Goal: Find specific page/section: Find specific page/section

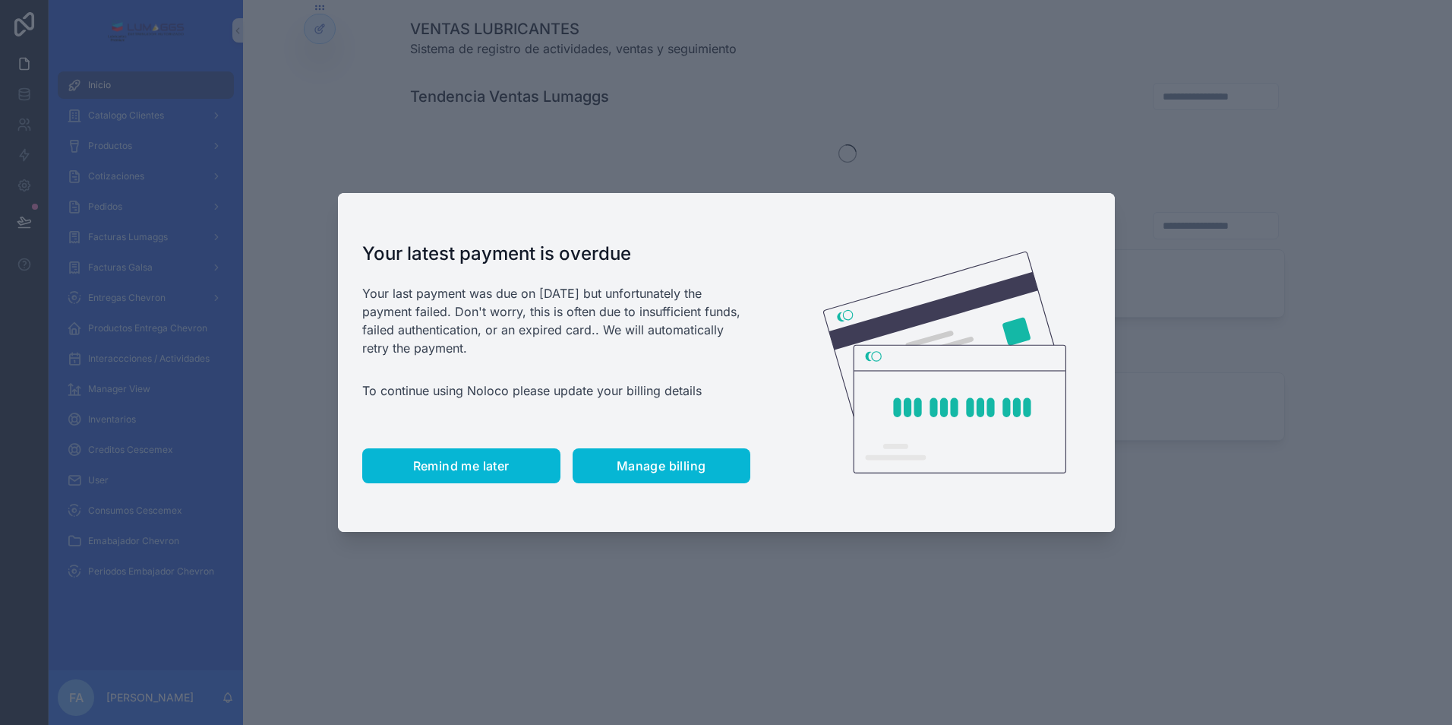
drag, startPoint x: 464, startPoint y: 461, endPoint x: 469, endPoint y: 436, distance: 25.6
click at [466, 460] on span "Remind me later" at bounding box center [461, 465] width 96 height 15
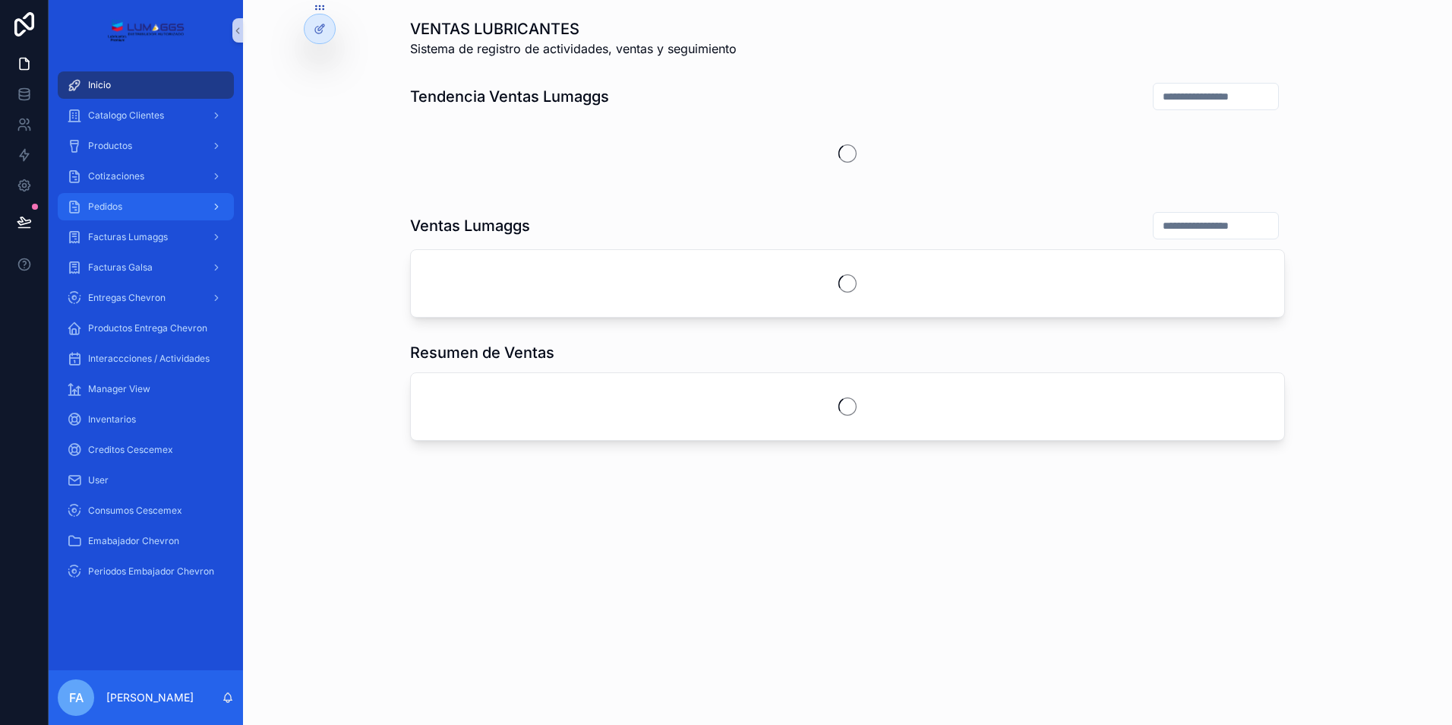
click at [128, 203] on div "Pedidos" at bounding box center [146, 206] width 158 height 24
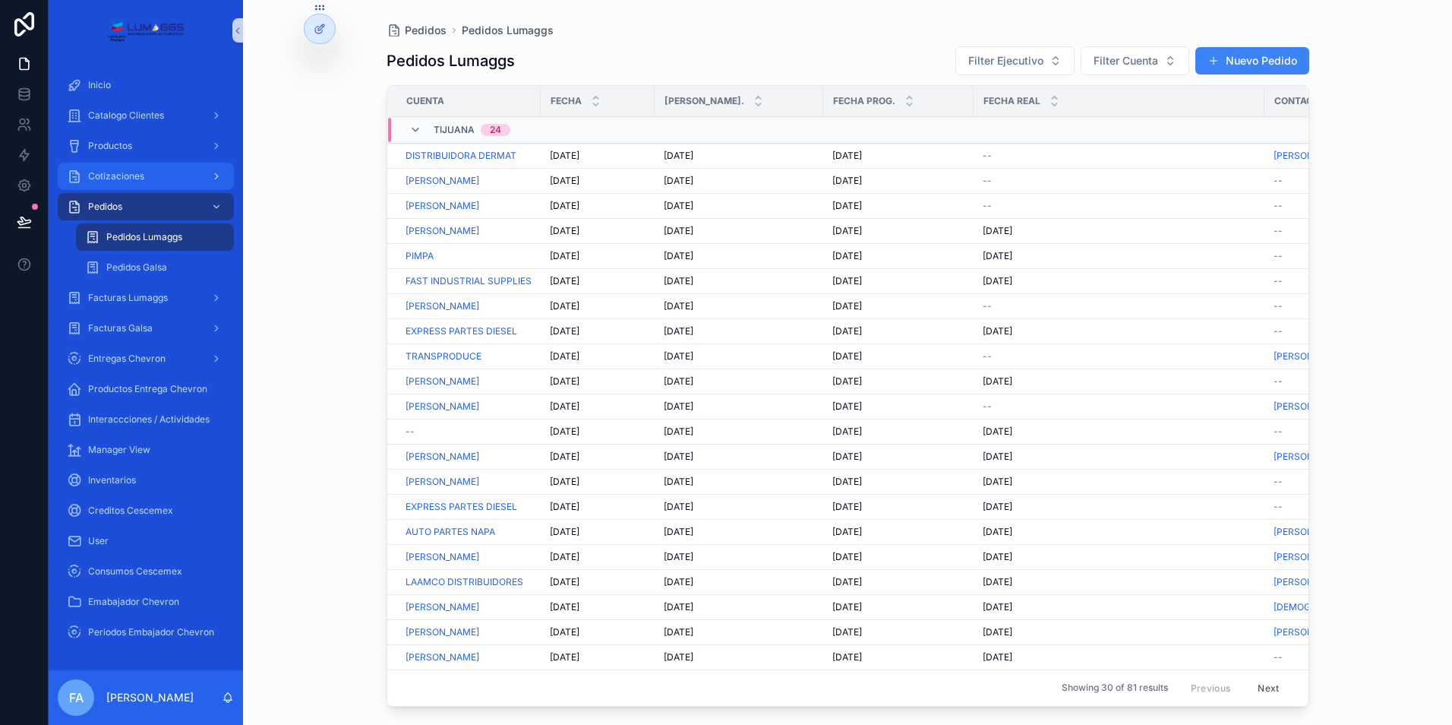
click at [134, 175] on span "Cotizaciones" at bounding box center [116, 176] width 56 height 12
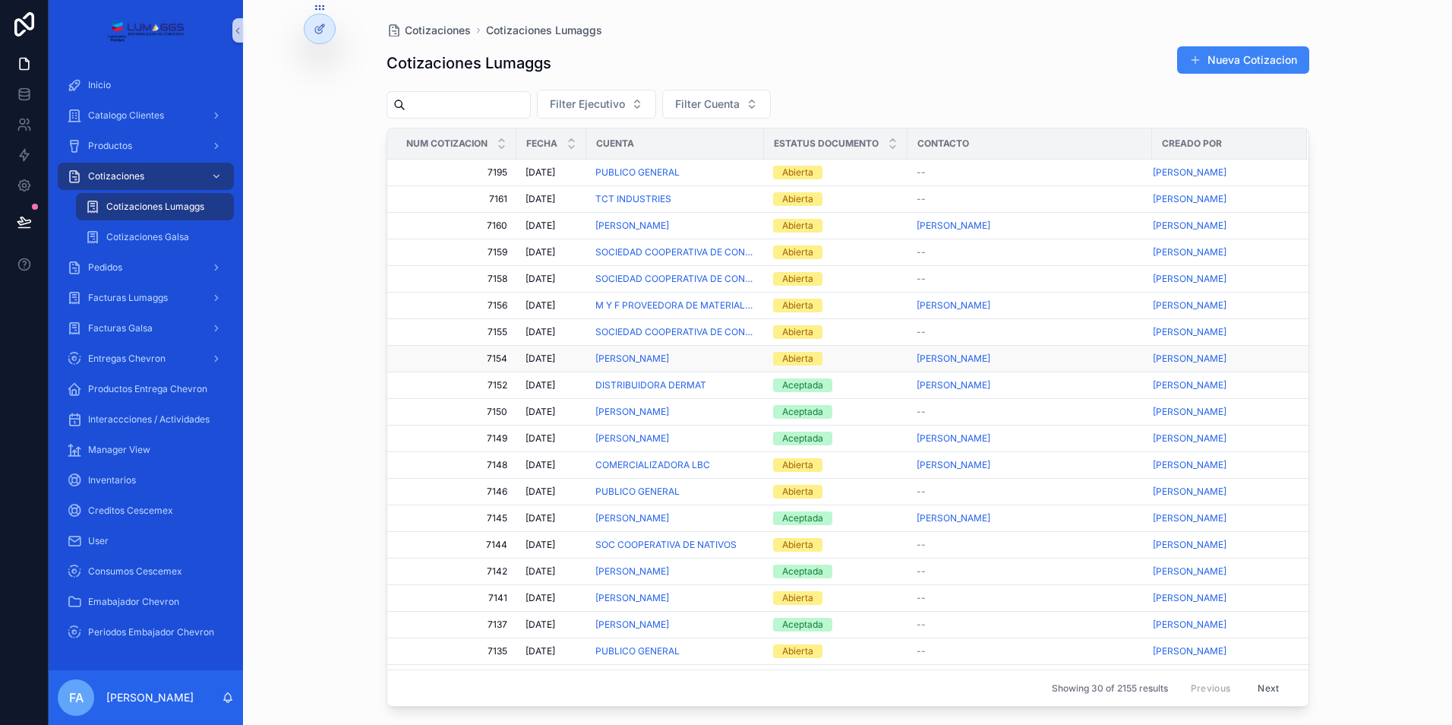
click at [794, 358] on div "Abierta" at bounding box center [797, 359] width 31 height 14
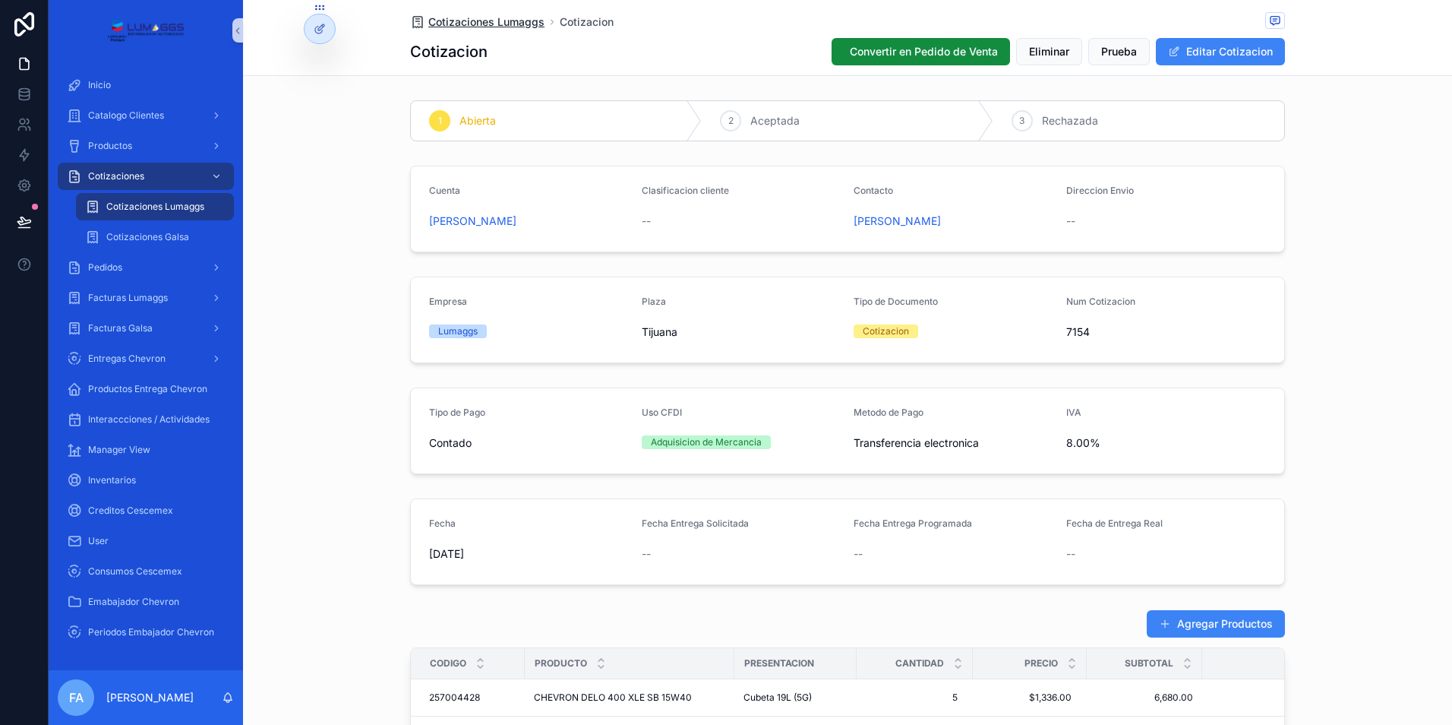
click at [493, 17] on span "Cotizaciones Lumaggs" at bounding box center [486, 21] width 116 height 15
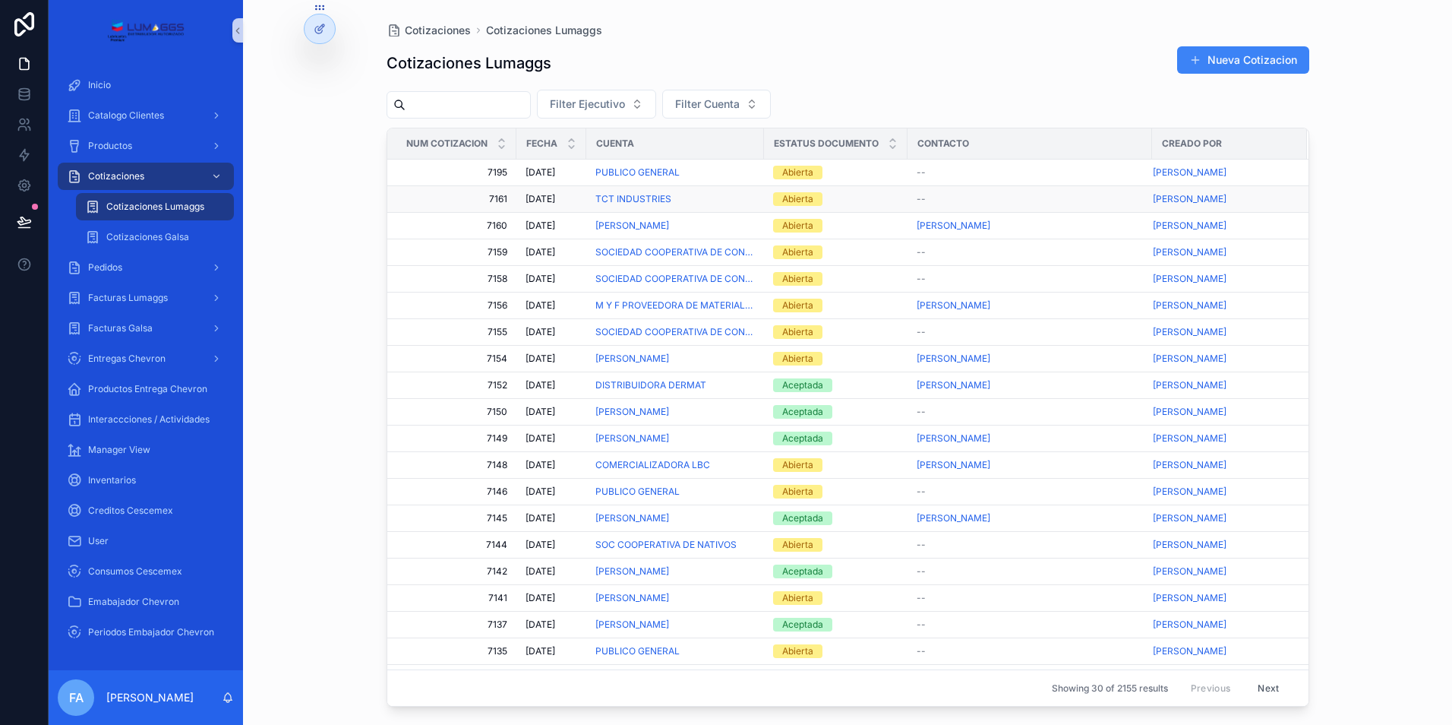
click at [794, 196] on div "Abierta" at bounding box center [797, 199] width 31 height 14
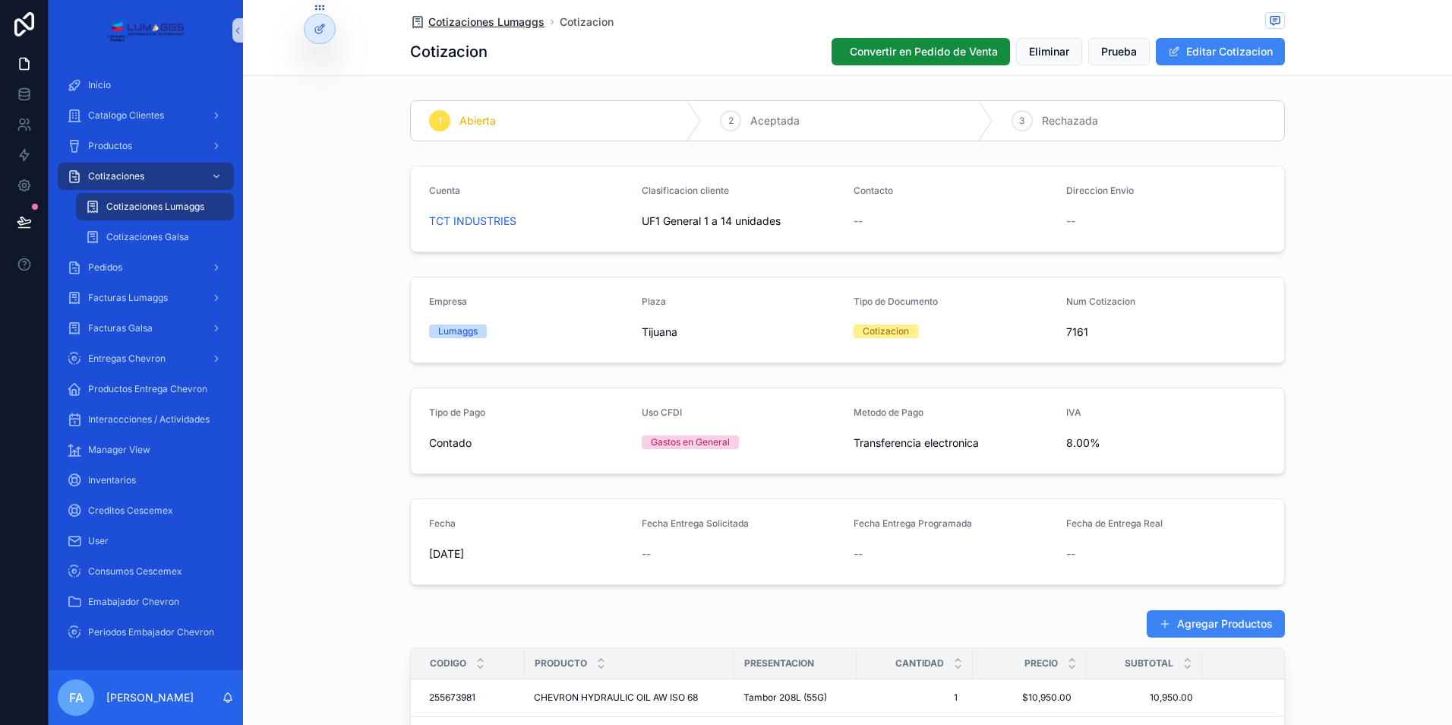
click at [459, 19] on span "Cotizaciones Lumaggs" at bounding box center [486, 21] width 116 height 15
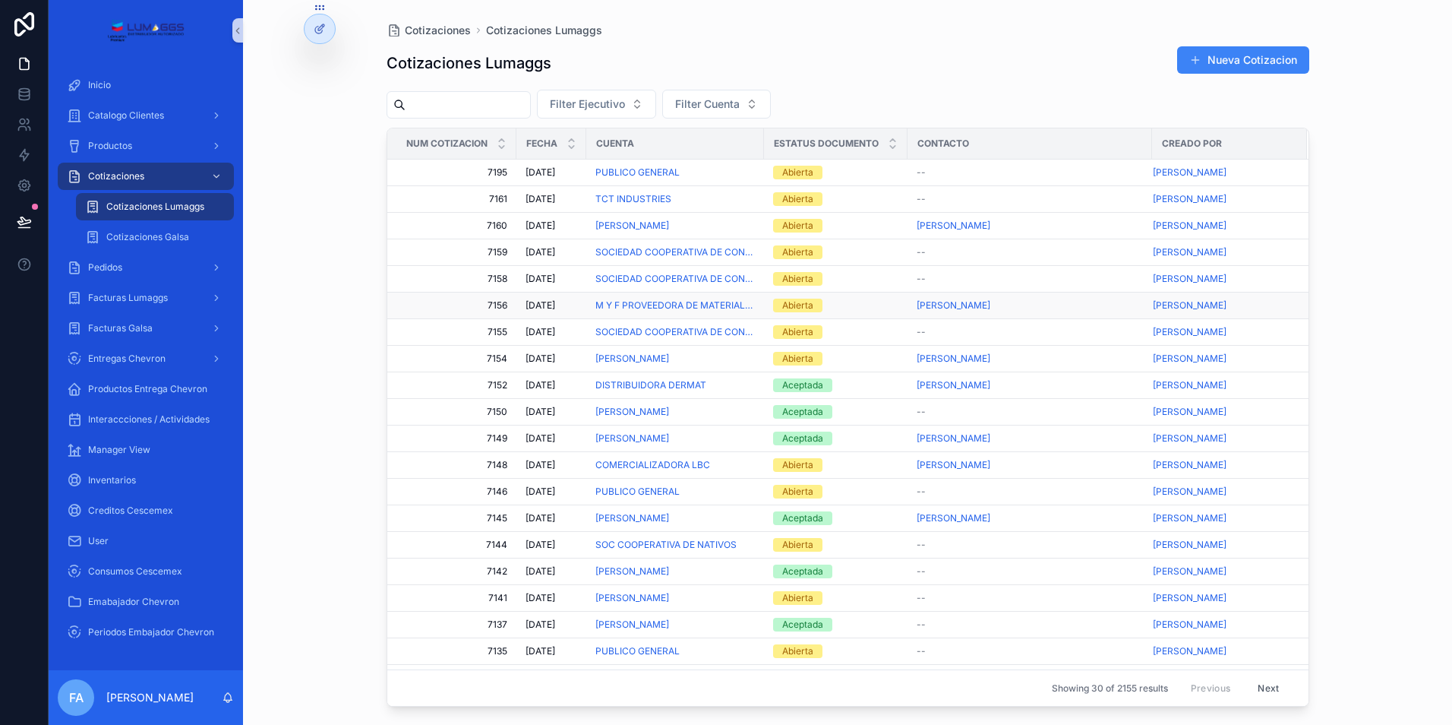
click at [804, 308] on div "Abierta" at bounding box center [797, 305] width 31 height 14
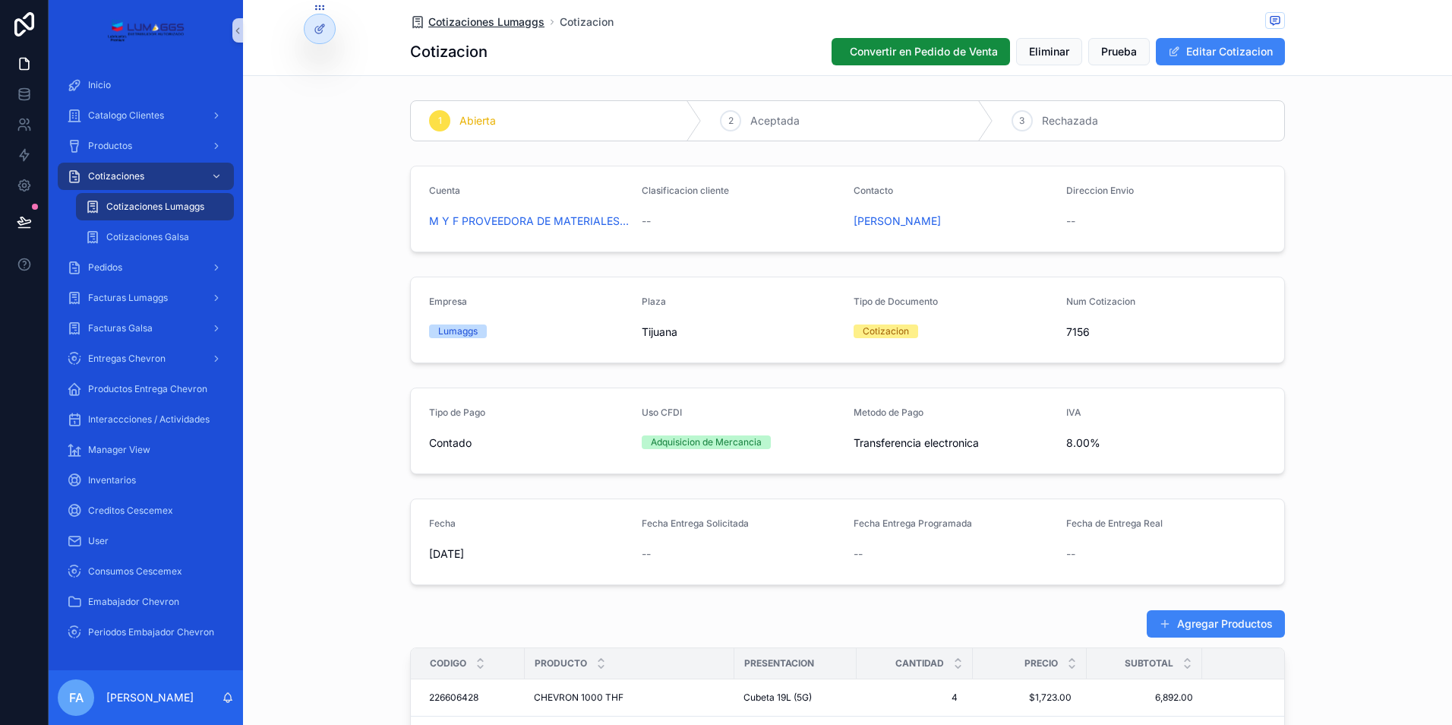
click at [499, 21] on span "Cotizaciones Lumaggs" at bounding box center [486, 21] width 116 height 15
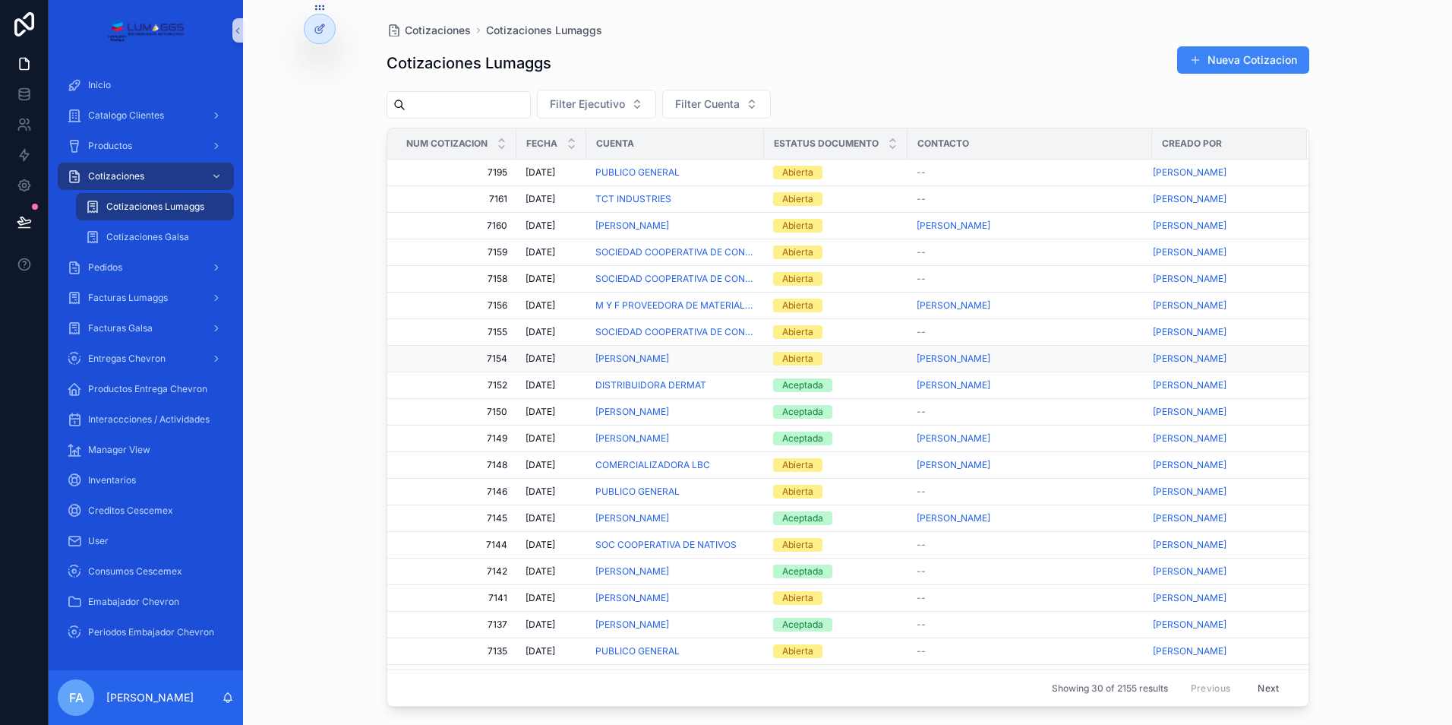
click at [804, 359] on div "Abierta" at bounding box center [797, 359] width 31 height 14
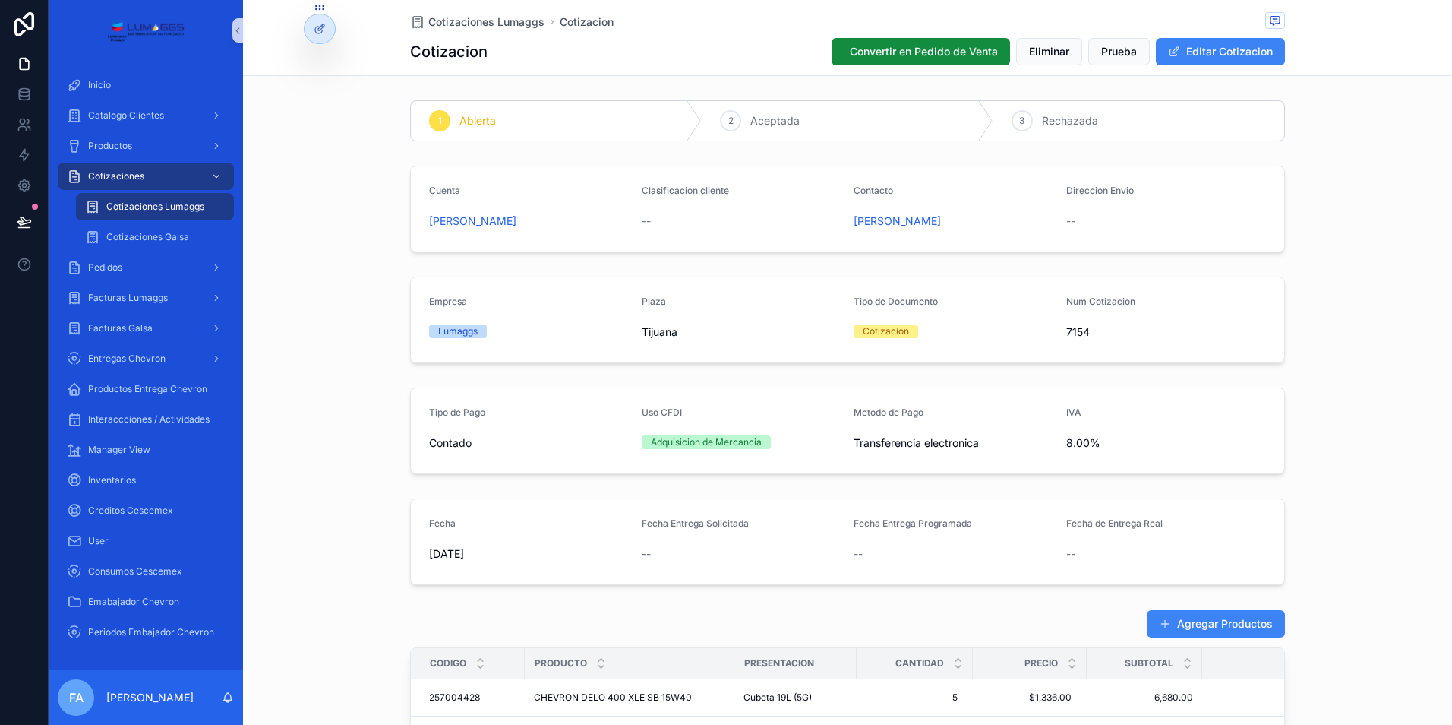
drag, startPoint x: 412, startPoint y: 221, endPoint x: 589, endPoint y: 224, distance: 176.2
click at [589, 224] on form "Cuenta [PERSON_NAME] Clasificacion cliente -- Contacto [PERSON_NAME] Direccion …" at bounding box center [847, 208] width 873 height 85
